Goal: Find specific page/section: Find specific page/section

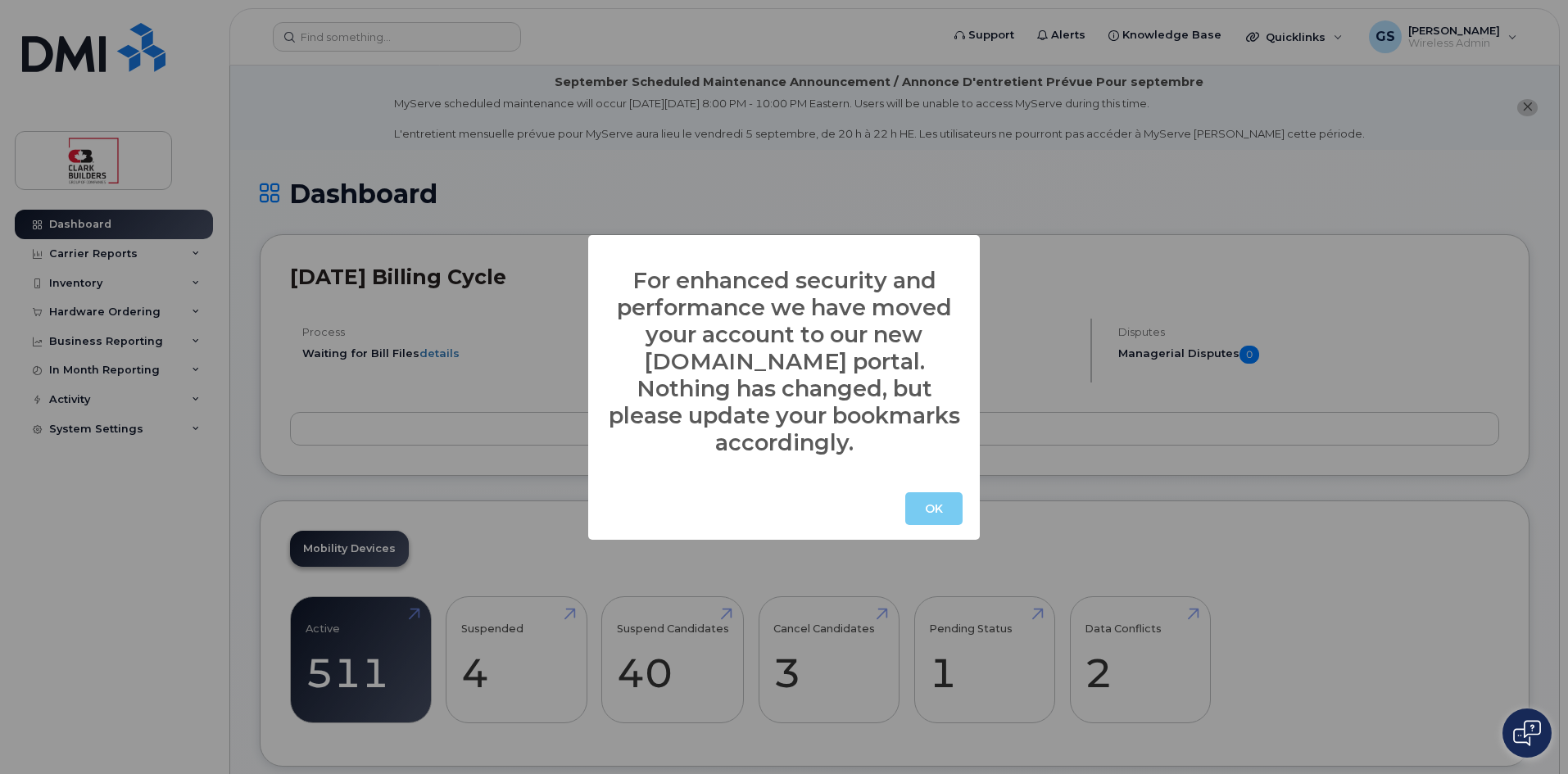
click at [924, 492] on button "OK" at bounding box center [934, 508] width 57 height 33
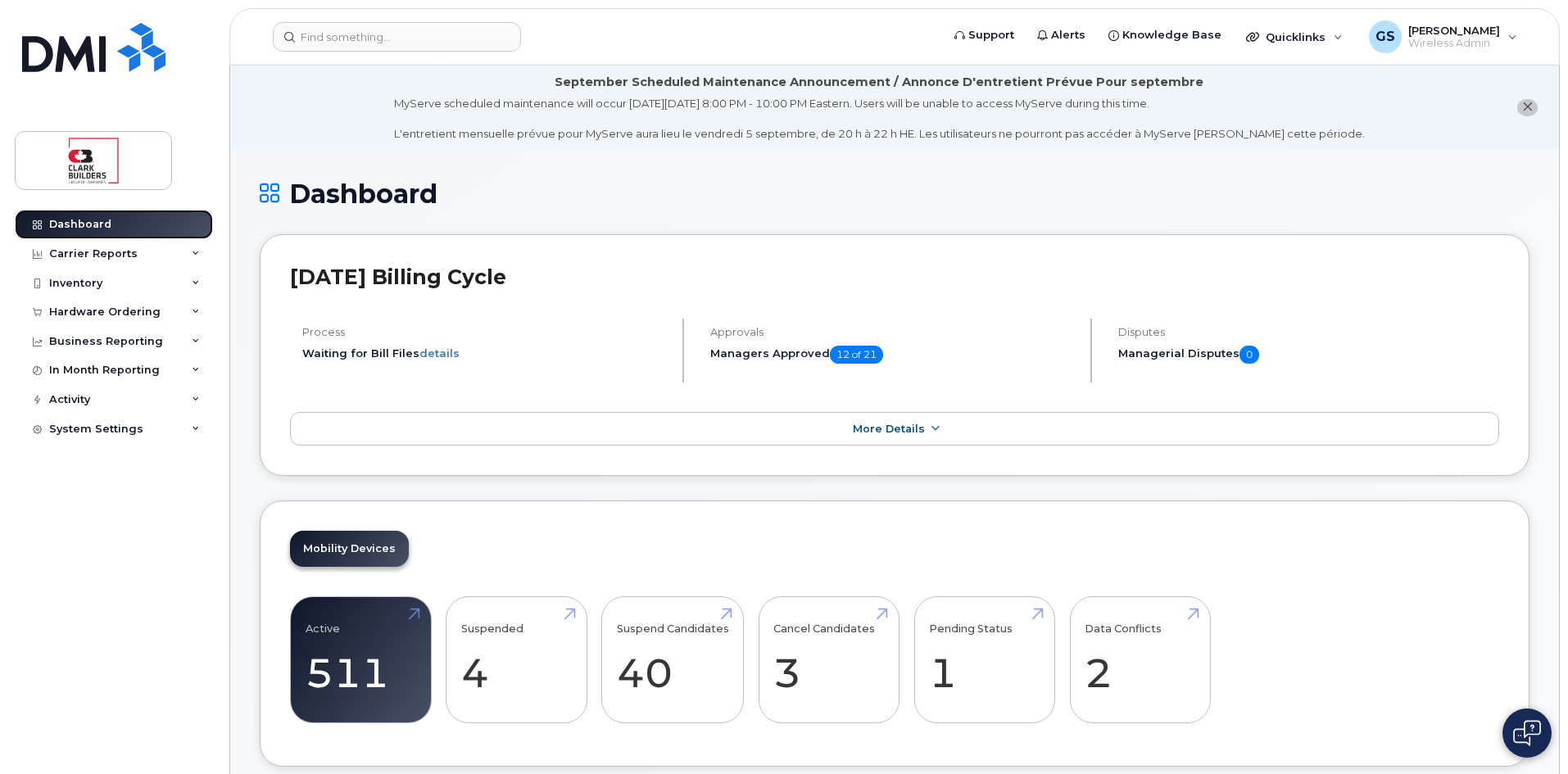
click at [91, 231] on link "Dashboard" at bounding box center [114, 224] width 198 height 29
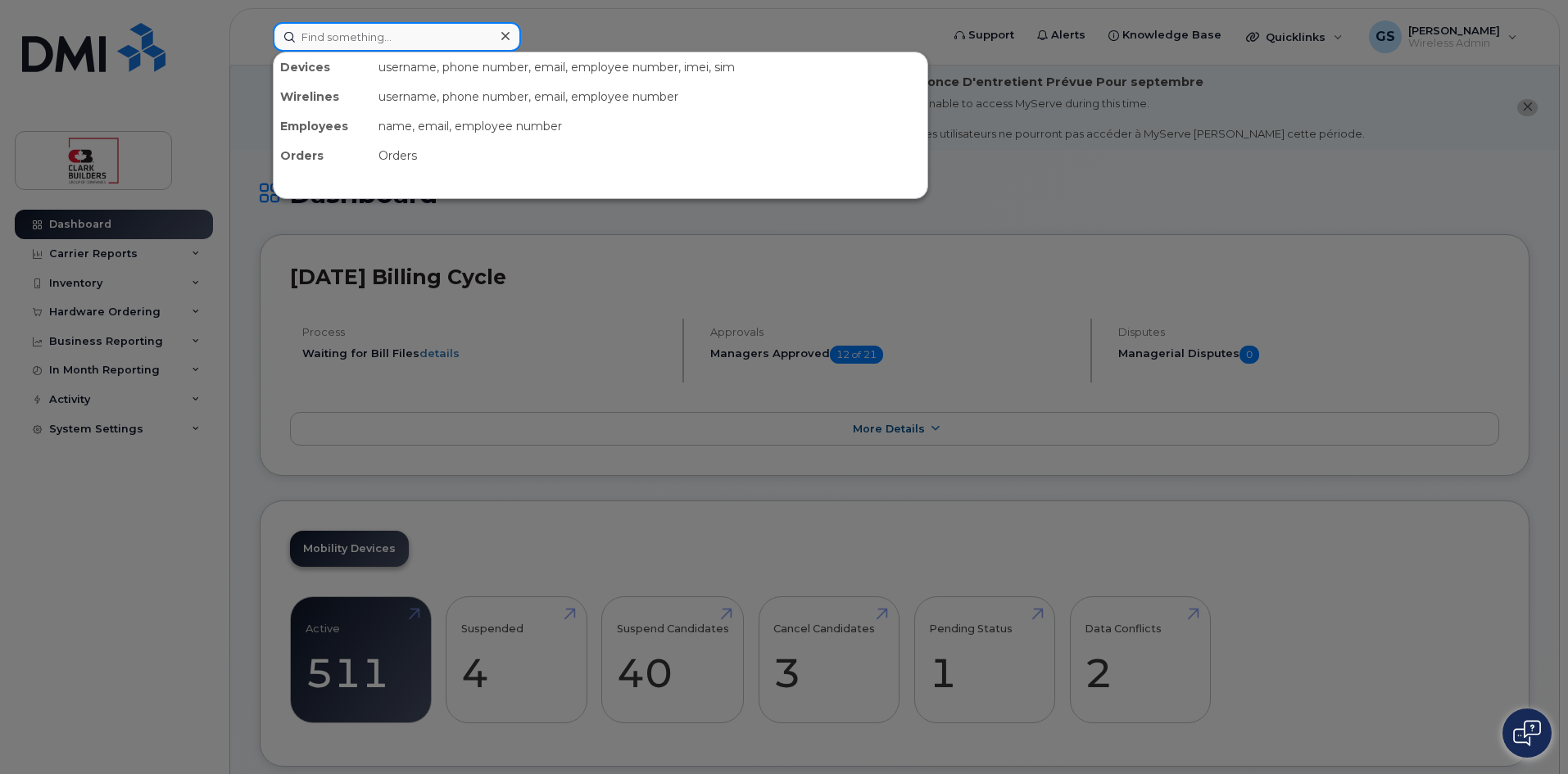
click at [386, 39] on input at bounding box center [397, 36] width 248 height 29
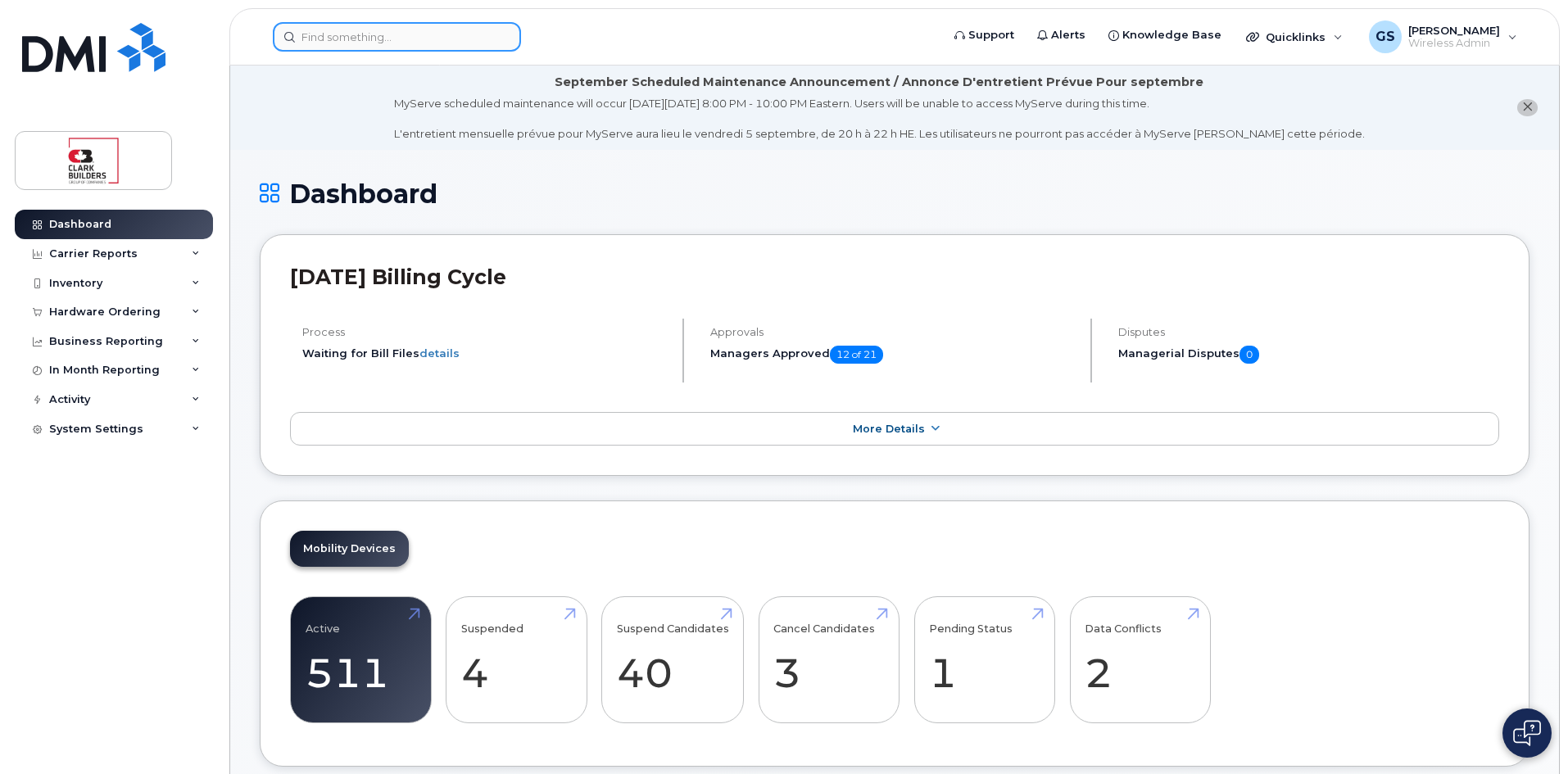
click at [386, 39] on input at bounding box center [397, 36] width 248 height 29
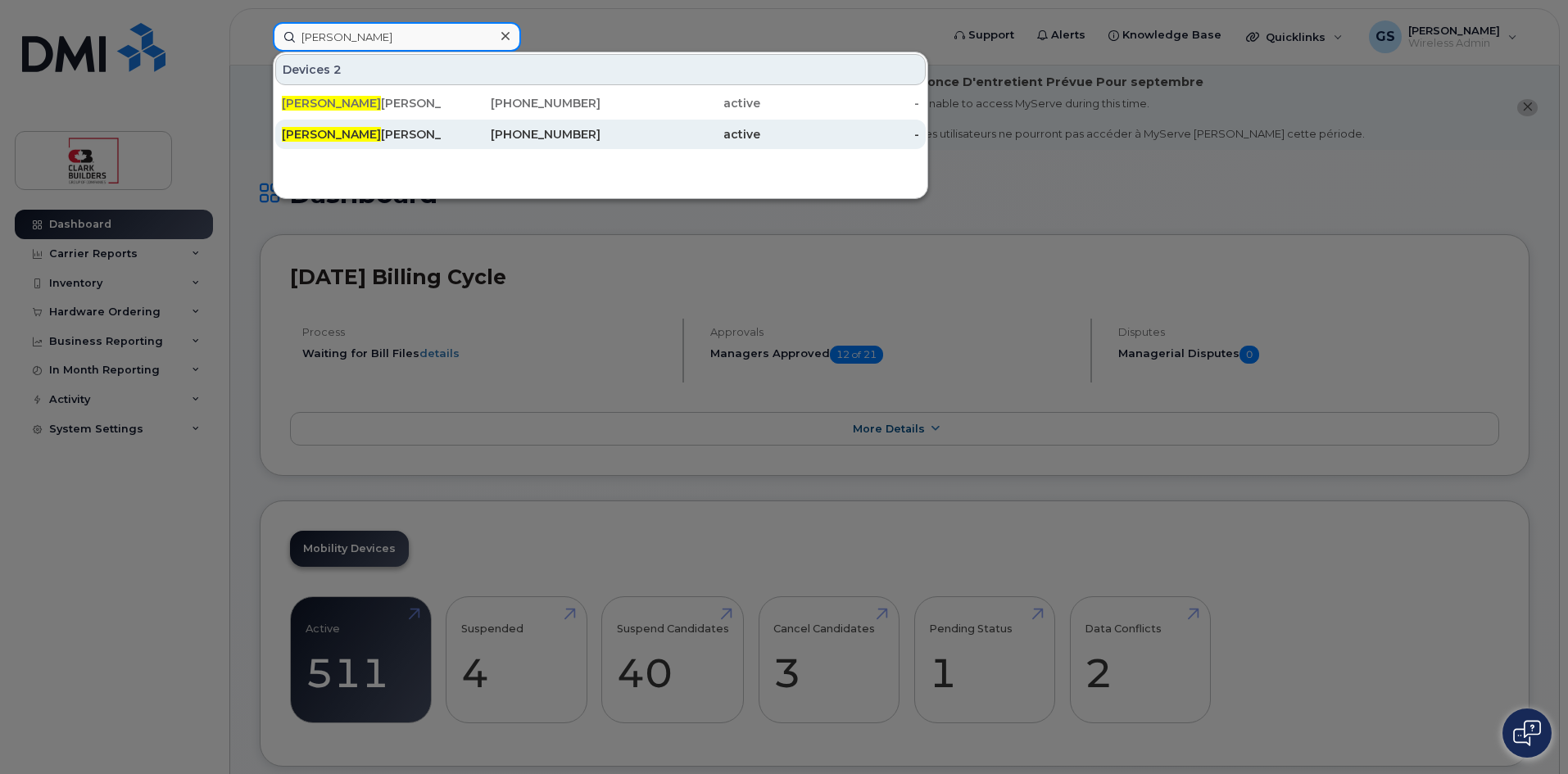
type input "[PERSON_NAME]"
click at [345, 132] on div "[PERSON_NAME]" at bounding box center [362, 134] width 159 height 17
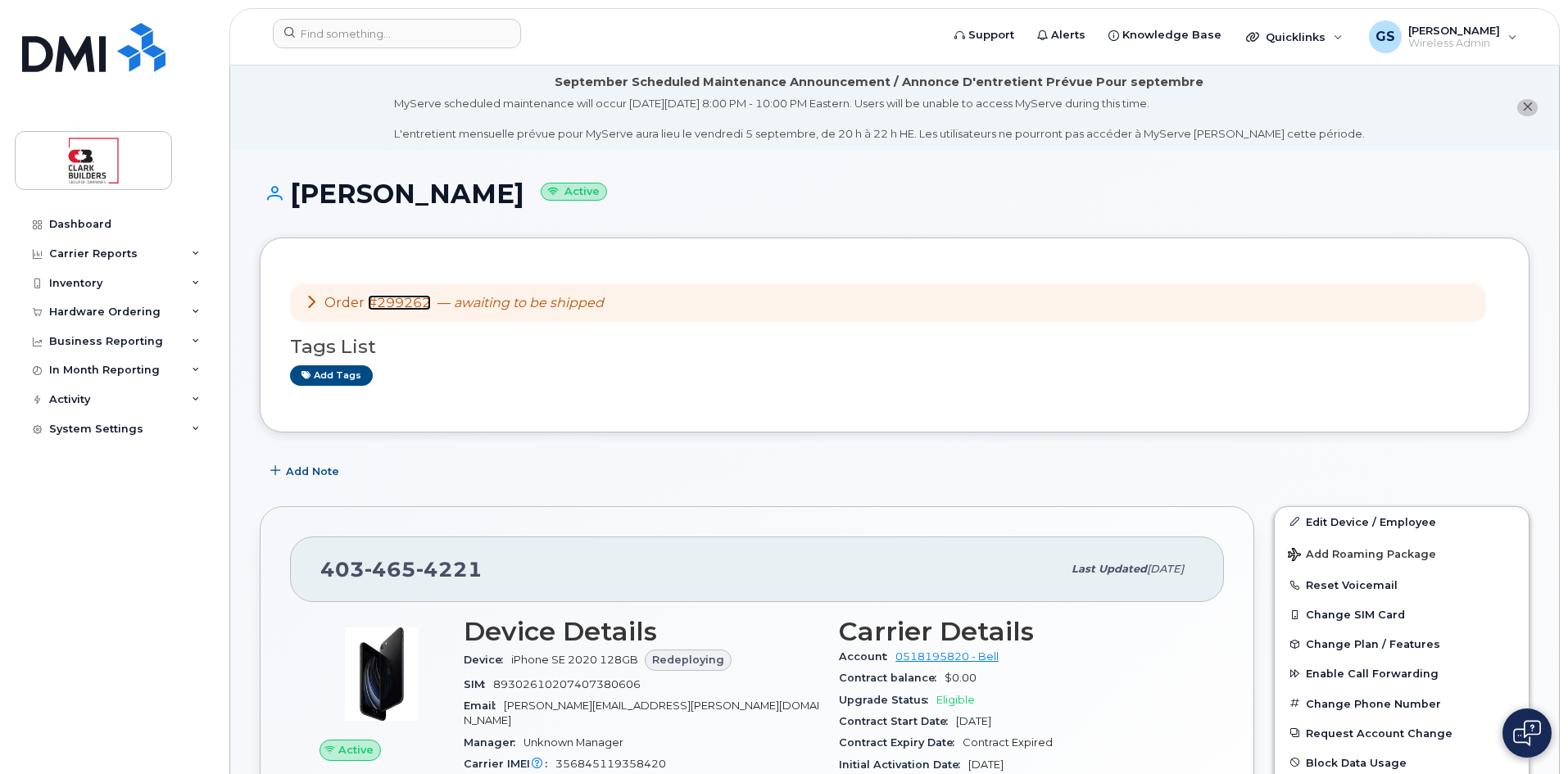
click at [396, 304] on link "#299262" at bounding box center [399, 303] width 63 height 16
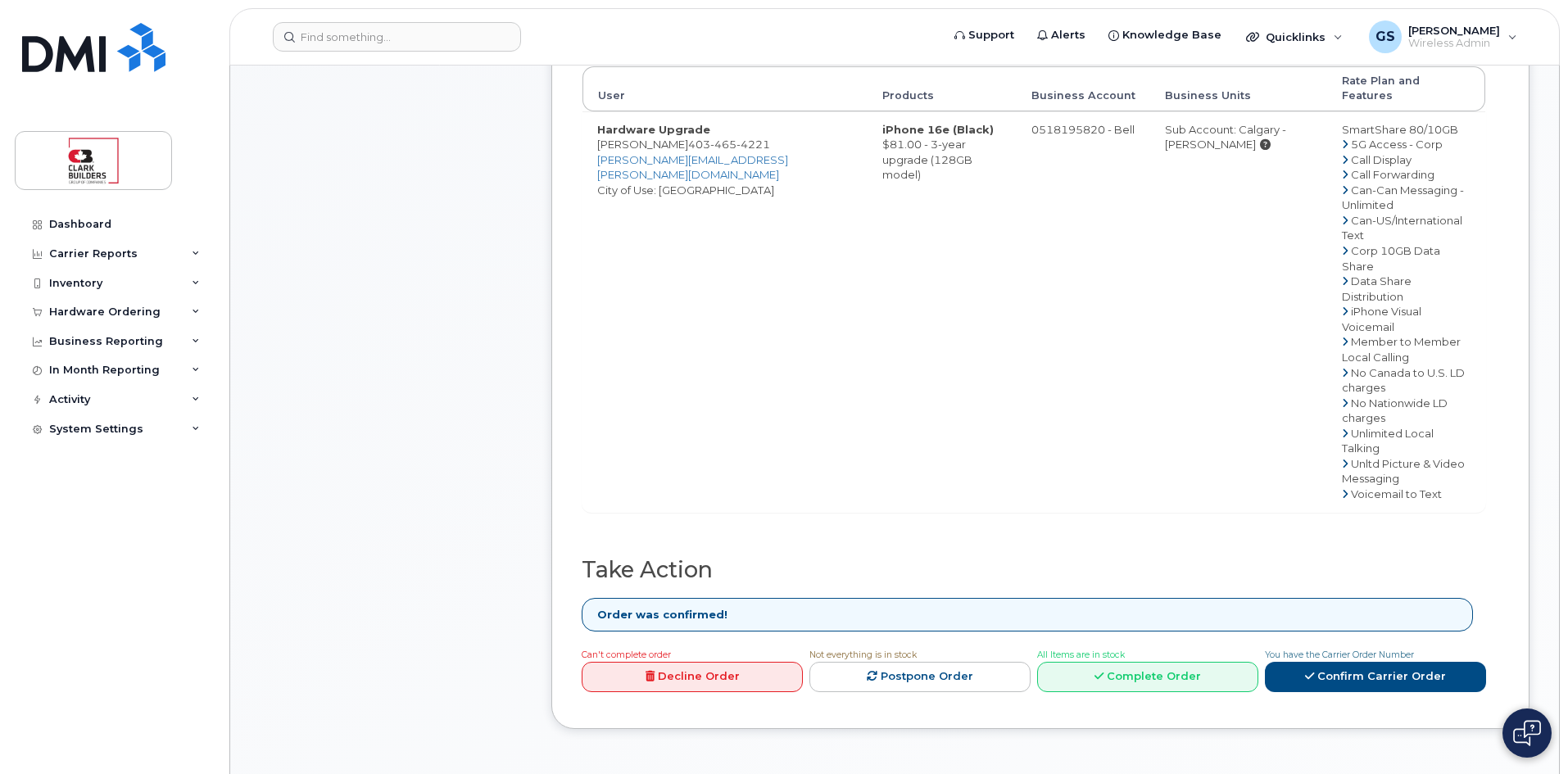
scroll to position [82, 0]
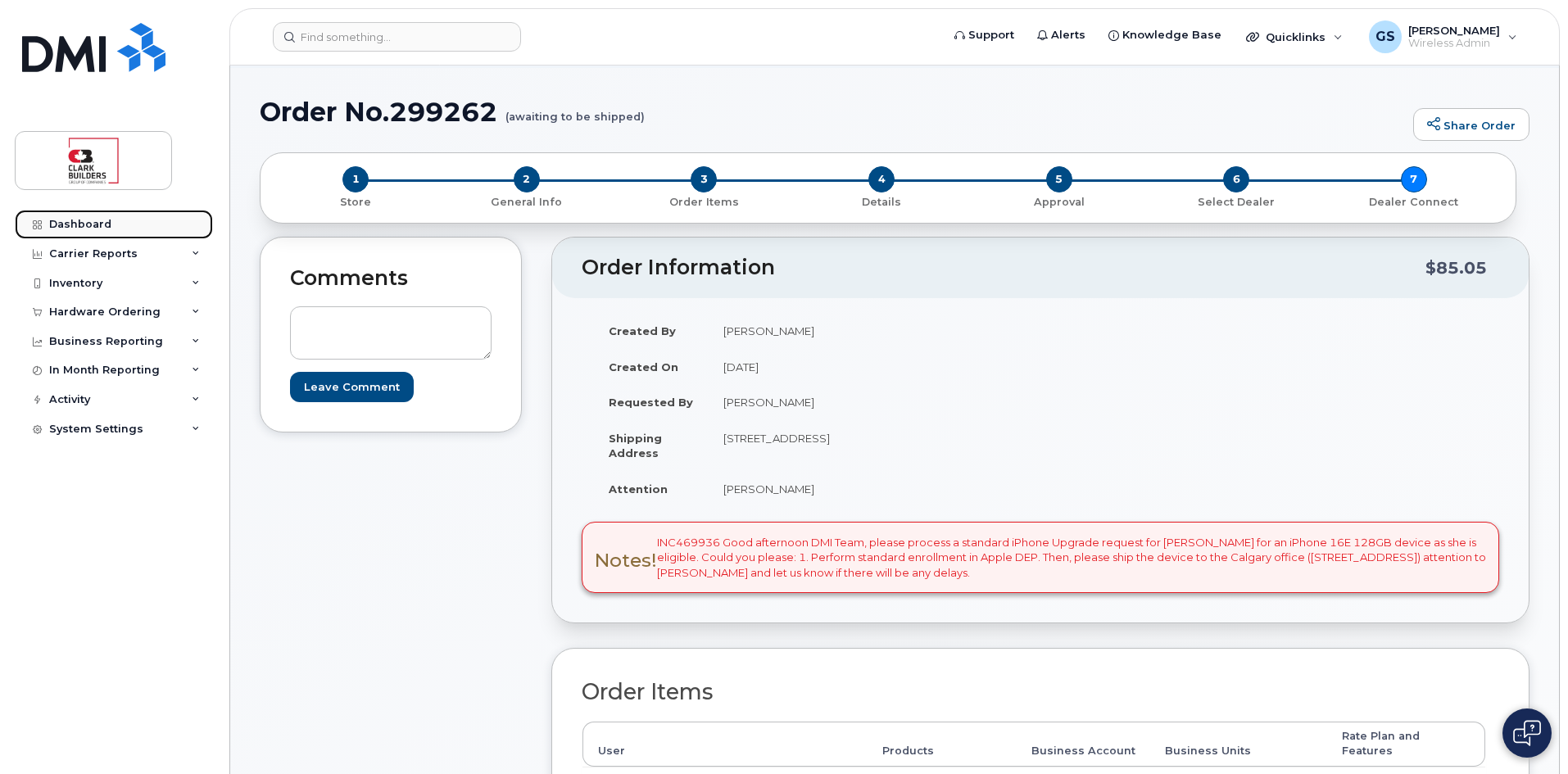
click at [53, 221] on div "Dashboard" at bounding box center [81, 225] width 62 height 13
